Goal: Task Accomplishment & Management: Use online tool/utility

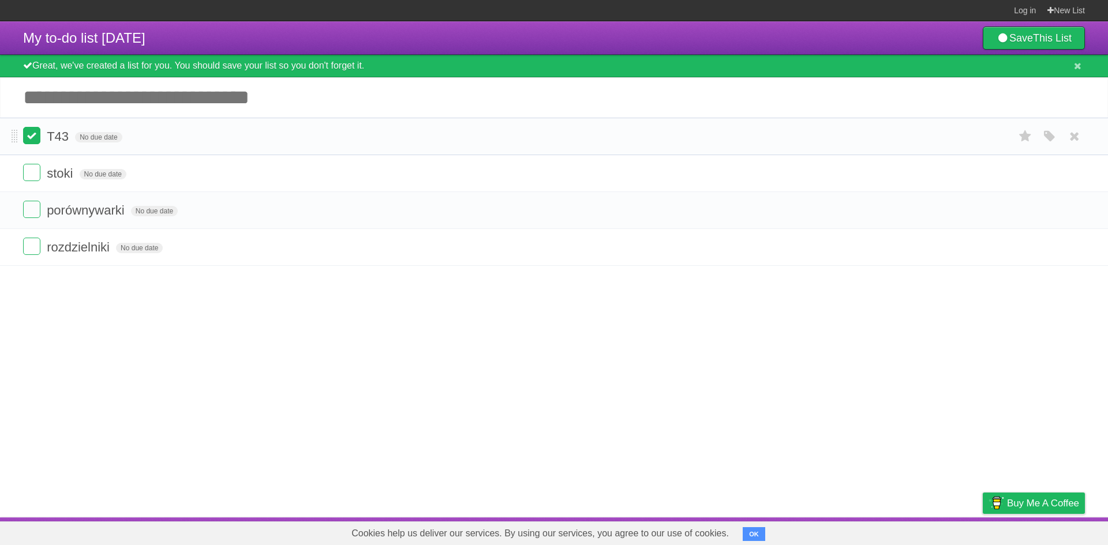
click at [35, 135] on label at bounding box center [31, 135] width 17 height 17
drag, startPoint x: 16, startPoint y: 175, endPoint x: 9, endPoint y: 216, distance: 42.1
click at [758, 534] on button "OK" at bounding box center [754, 534] width 23 height 14
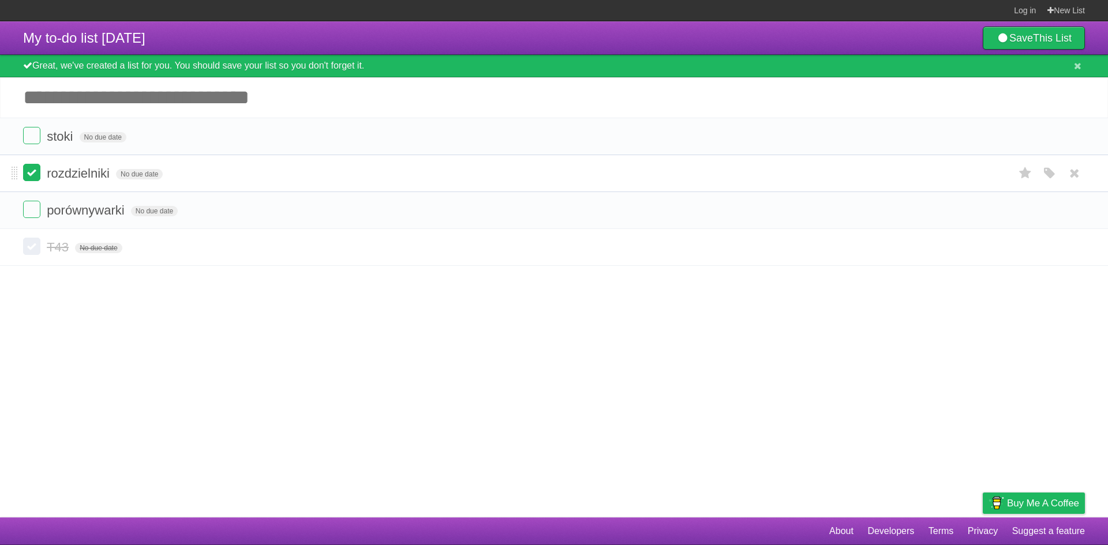
click at [28, 180] on label at bounding box center [31, 172] width 17 height 17
click at [94, 134] on span "No due date" at bounding box center [103, 137] width 47 height 10
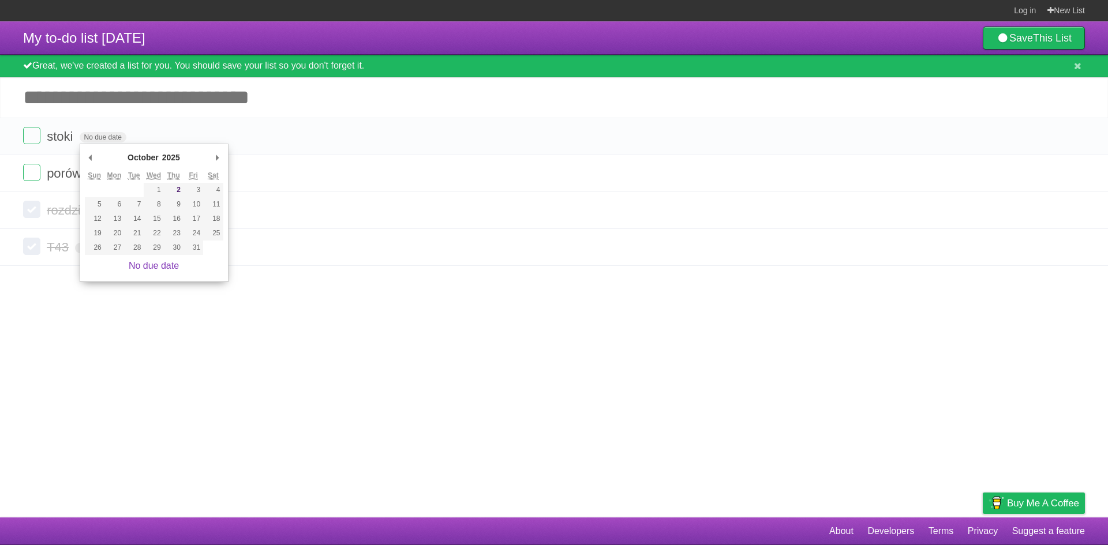
click at [324, 354] on article "My to-do list [DATE] Save This List Great, we've created a list for you. You sh…" at bounding box center [554, 269] width 1108 height 496
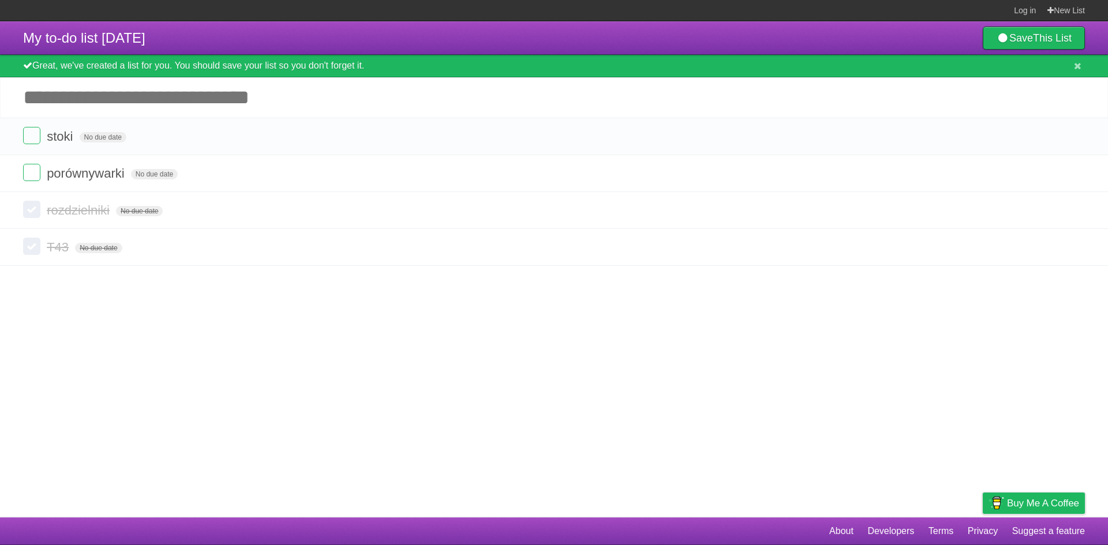
drag, startPoint x: 372, startPoint y: 66, endPoint x: 38, endPoint y: 72, distance: 334.1
click at [38, 72] on div "Great, we've created a list for you. You should save your list so you don't for…" at bounding box center [554, 66] width 1108 height 23
drag, startPoint x: 383, startPoint y: 61, endPoint x: 30, endPoint y: 60, distance: 353.1
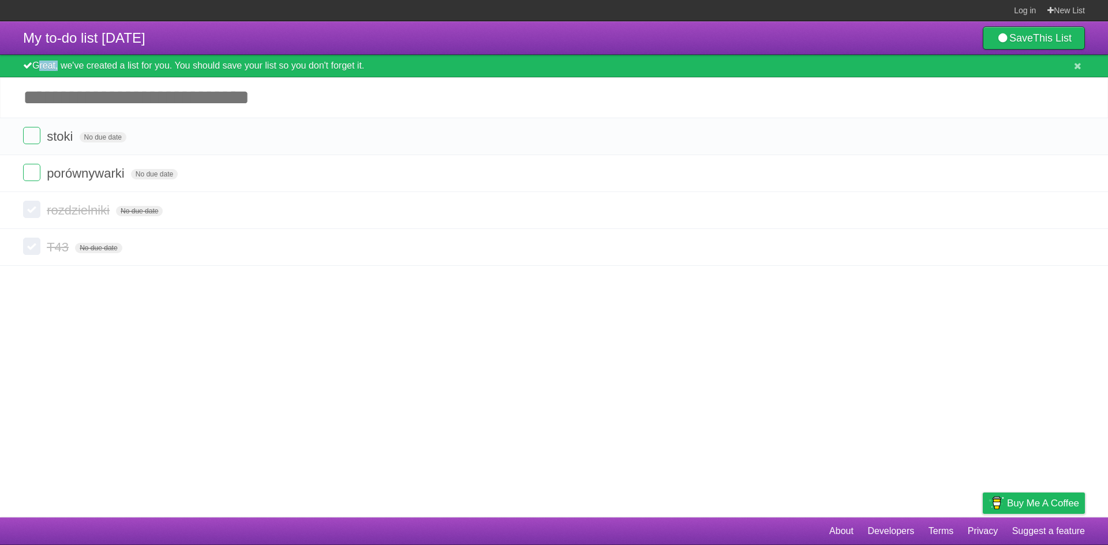
click at [30, 60] on div "Great, we've created a list for you. You should save your list so you don't for…" at bounding box center [554, 66] width 1108 height 23
click at [400, 63] on div "Great, we've created a list for you. You should save your list so you don't for…" at bounding box center [554, 66] width 1108 height 23
click at [31, 180] on label at bounding box center [31, 172] width 17 height 17
click at [36, 132] on label at bounding box center [31, 135] width 17 height 17
